Goal: Use online tool/utility: Utilize a website feature to perform a specific function

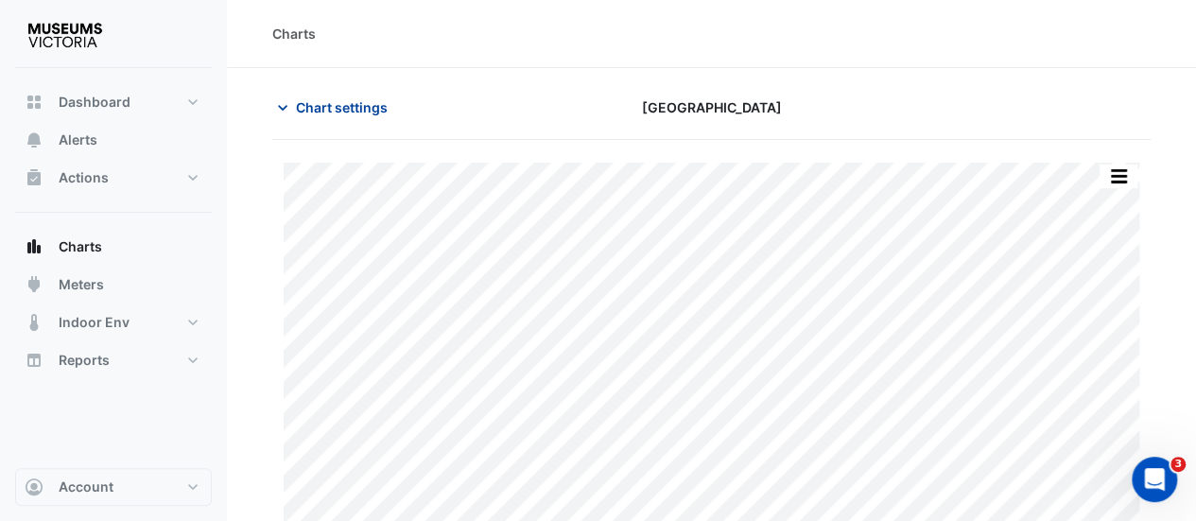
click at [292, 111] on button "Chart settings" at bounding box center [336, 107] width 128 height 33
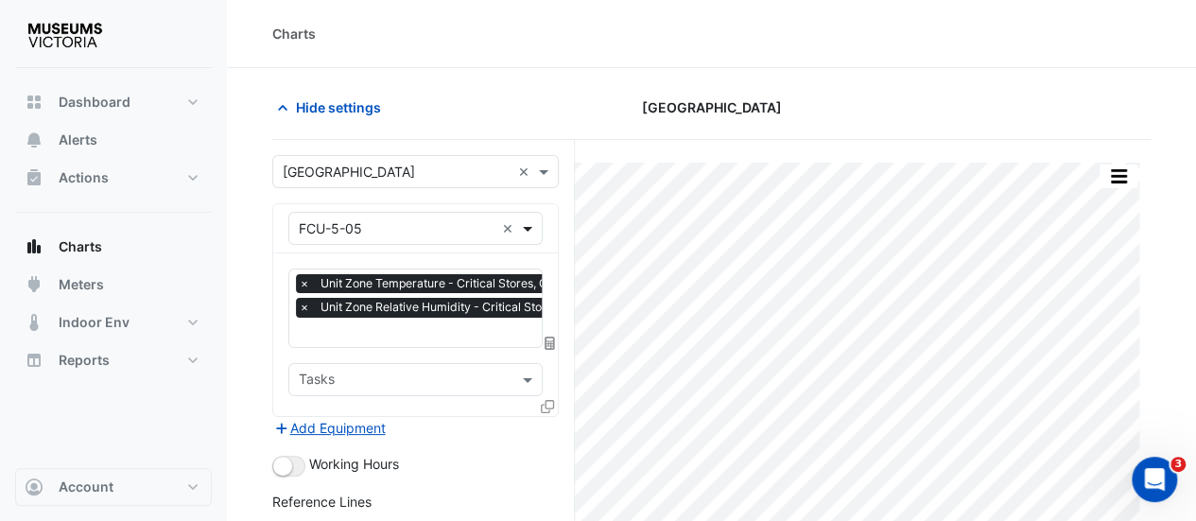
click at [529, 231] on span at bounding box center [530, 228] width 24 height 20
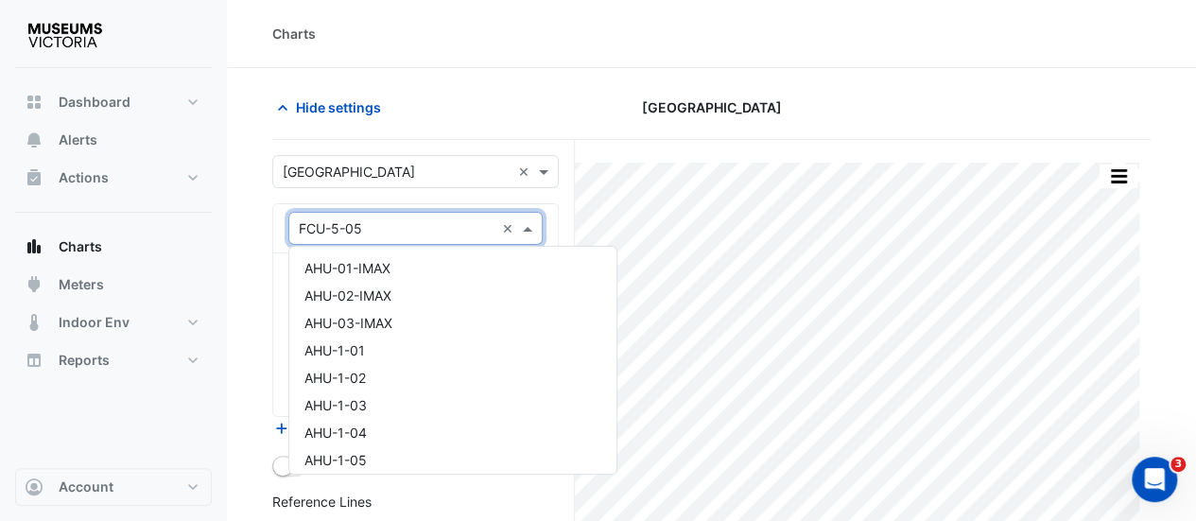
scroll to position [4232, 0]
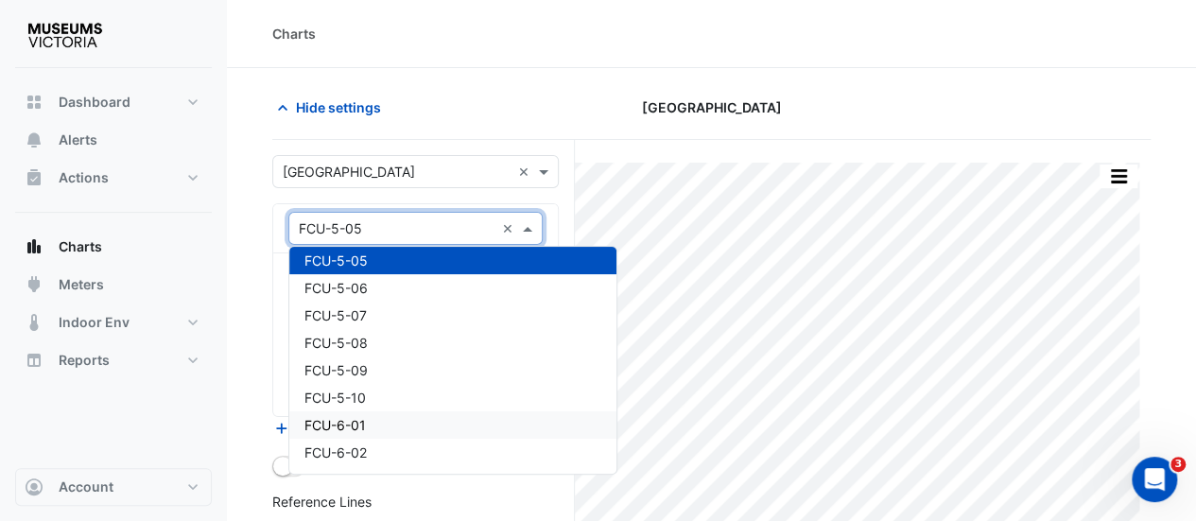
click at [341, 422] on span "FCU-6-01" at bounding box center [335, 425] width 61 height 16
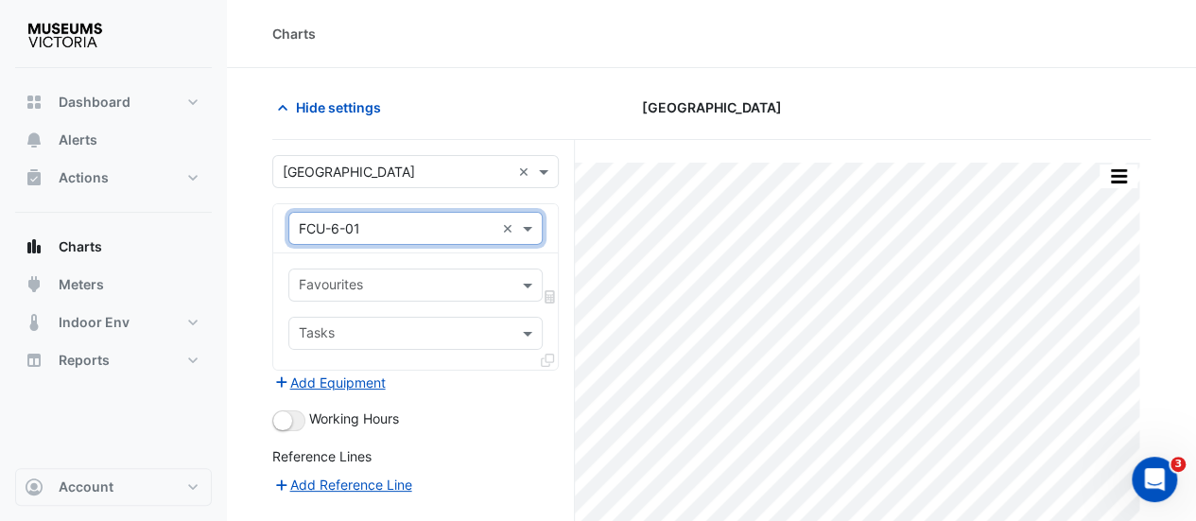
click at [369, 285] on input "text" at bounding box center [405, 287] width 212 height 20
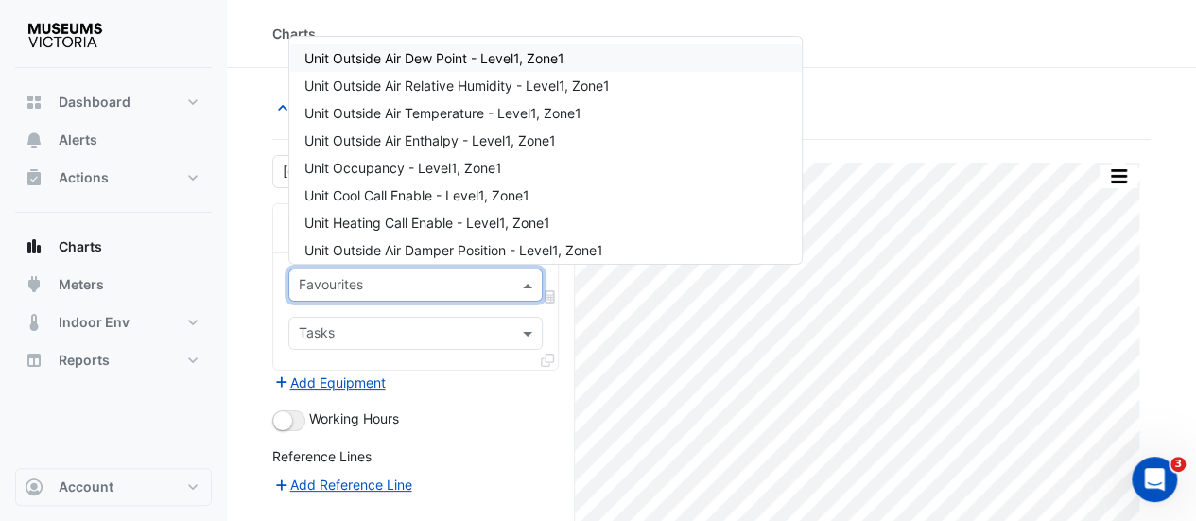
drag, startPoint x: 393, startPoint y: 79, endPoint x: 401, endPoint y: -8, distance: 86.5
click at [401, 0] on html "Unit Outside Air Dew Point - Level1, Zone1 Unit Outside Air Relative Humidity -…" at bounding box center [598, 378] width 1196 height 756
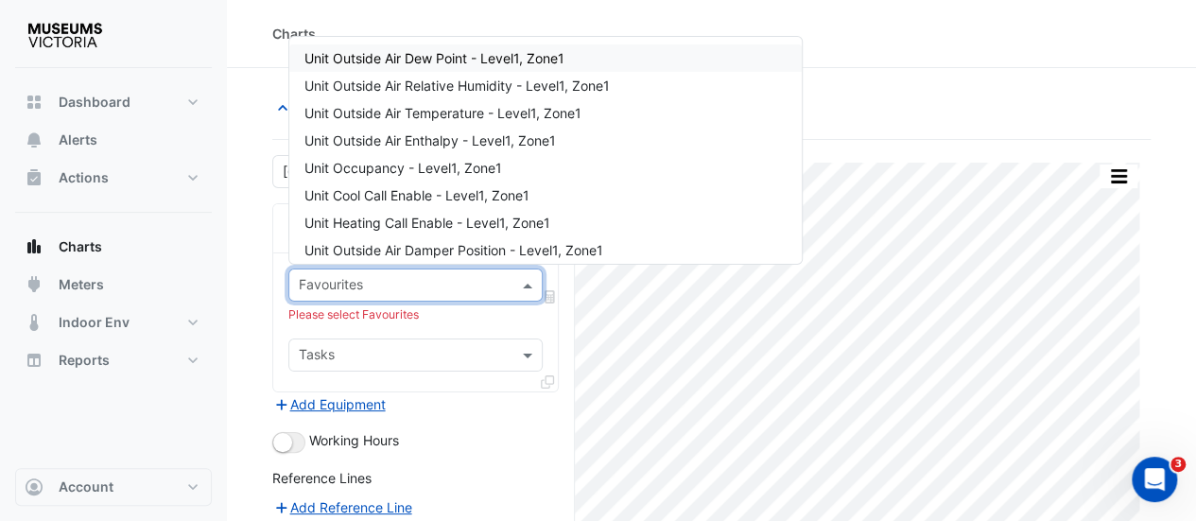
click at [357, 281] on input "text" at bounding box center [405, 287] width 212 height 20
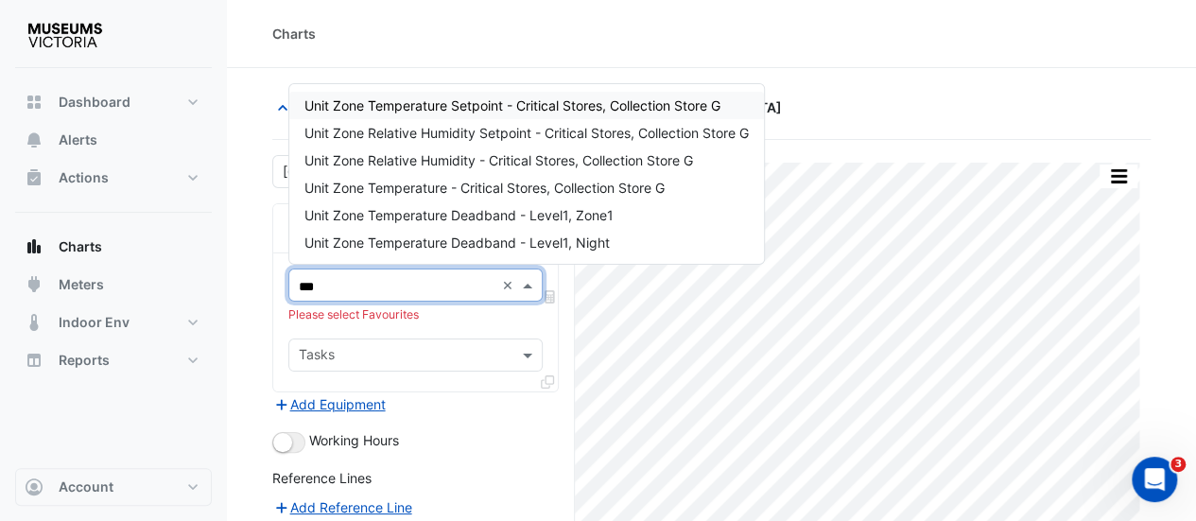
type input "****"
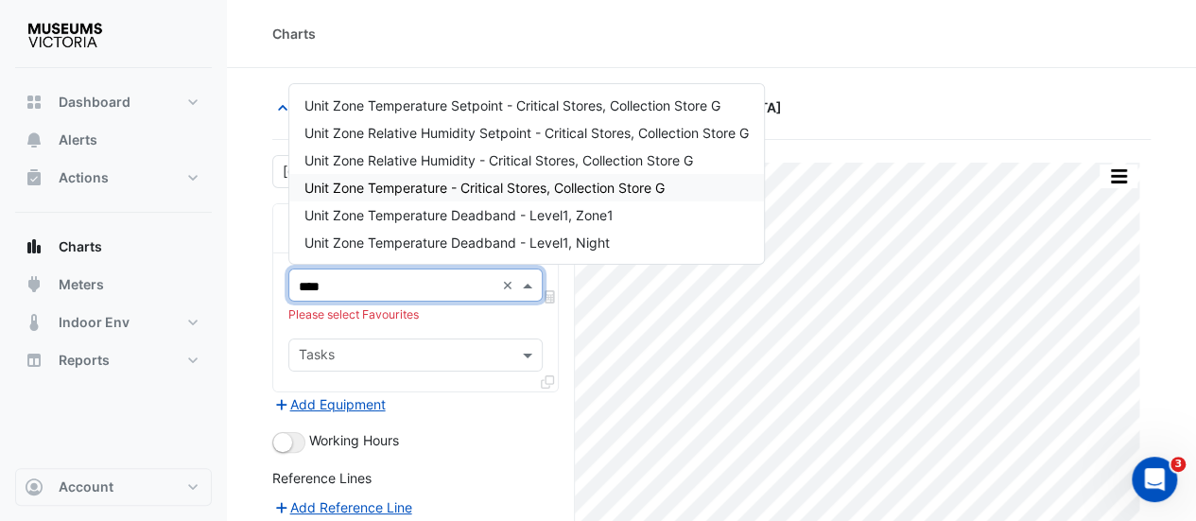
click at [357, 181] on span "Unit Zone Temperature - Critical Stores, Collection Store G" at bounding box center [485, 188] width 360 height 16
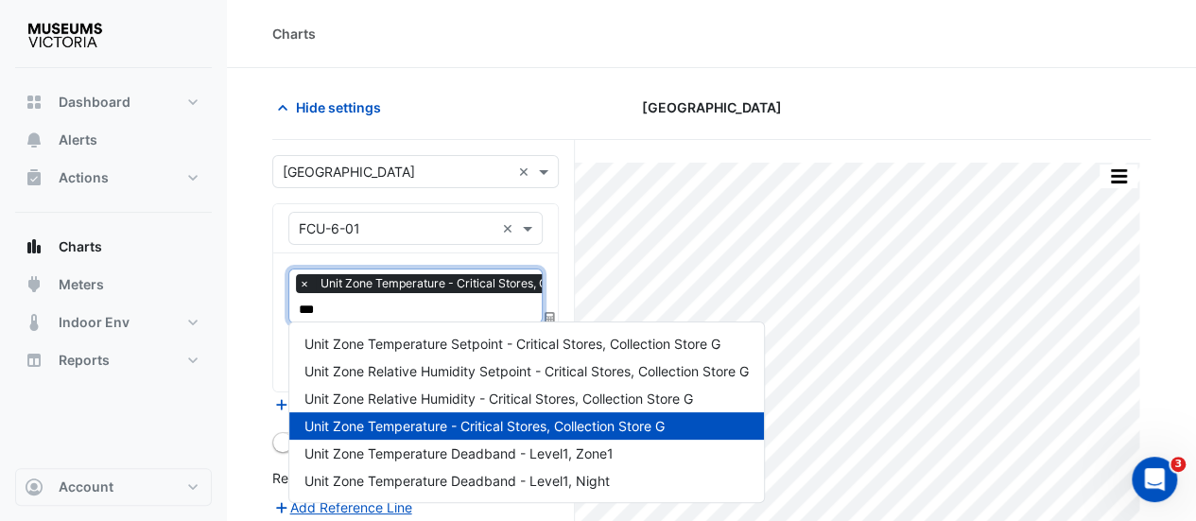
type input "****"
click at [403, 394] on span "Unit Zone Relative Humidity - Critical Stores, Collection Store G" at bounding box center [499, 399] width 389 height 16
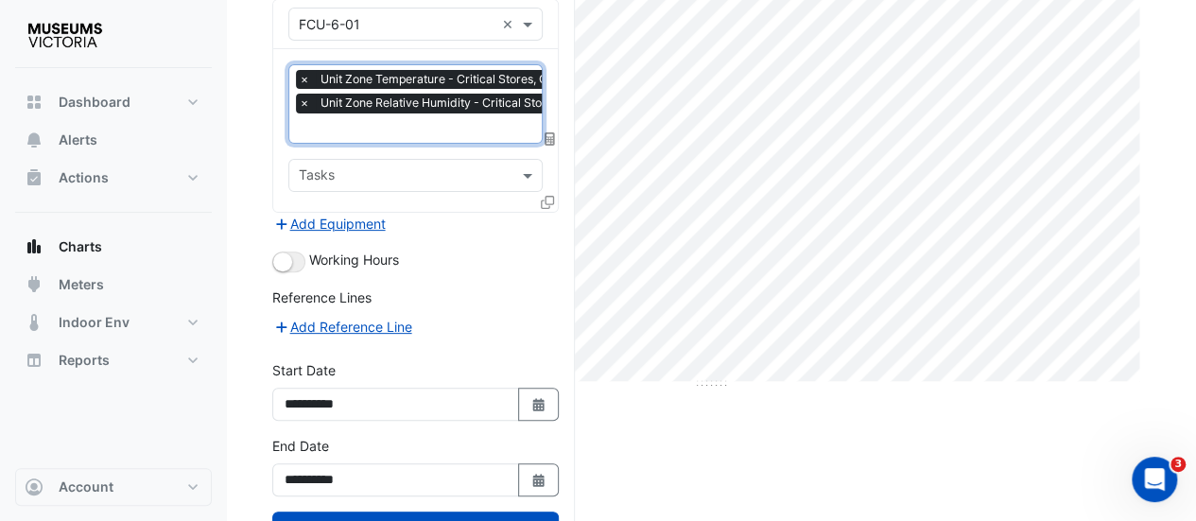
scroll to position [271, 0]
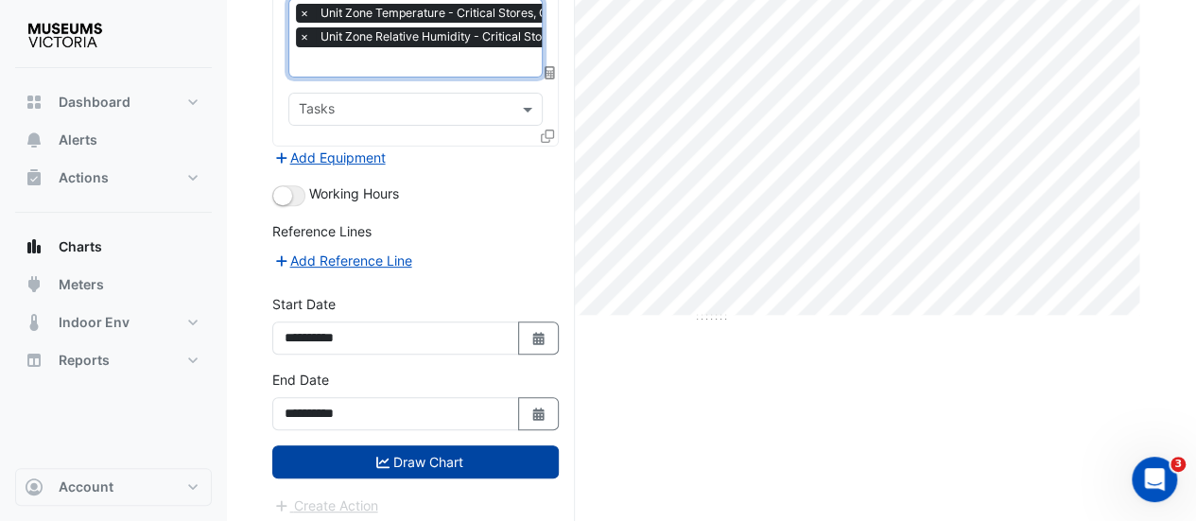
click at [400, 451] on button "Draw Chart" at bounding box center [415, 461] width 287 height 33
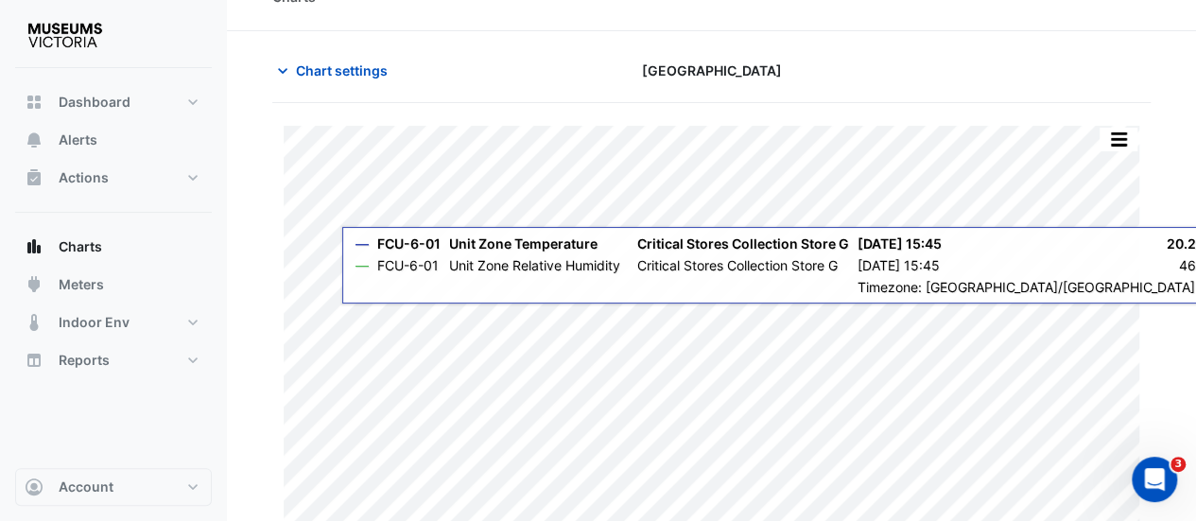
scroll to position [38, 0]
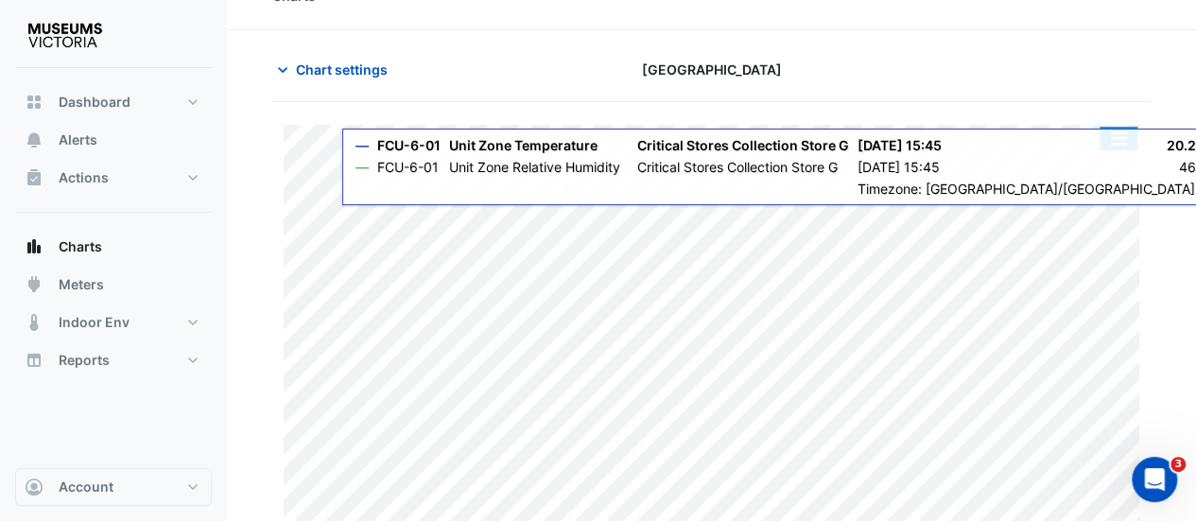
click at [1120, 133] on button "button" at bounding box center [1119, 139] width 38 height 24
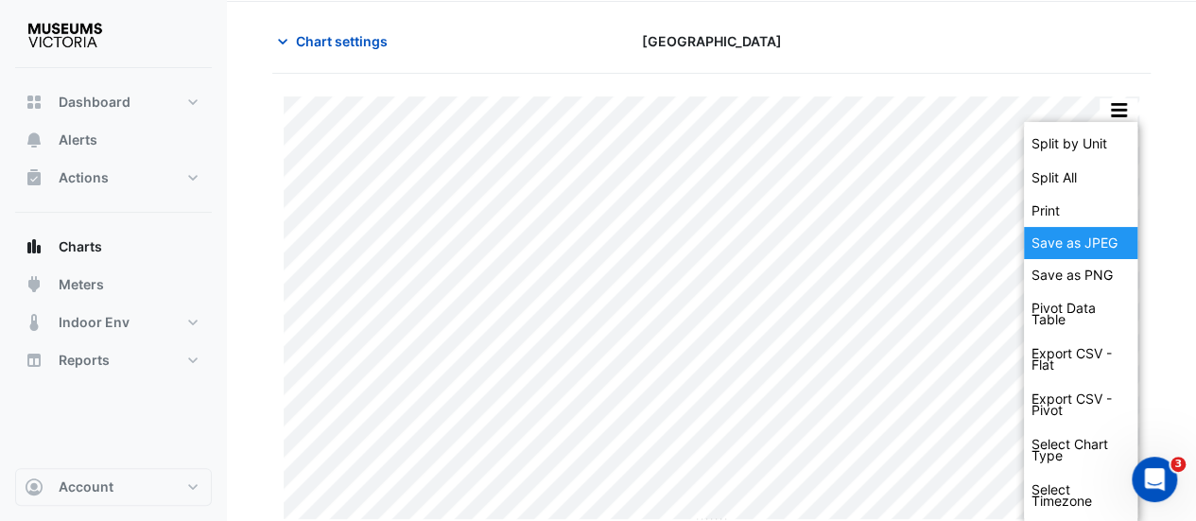
click at [1083, 243] on div "Save as JPEG" at bounding box center [1081, 243] width 114 height 32
